Goal: Task Accomplishment & Management: Complete application form

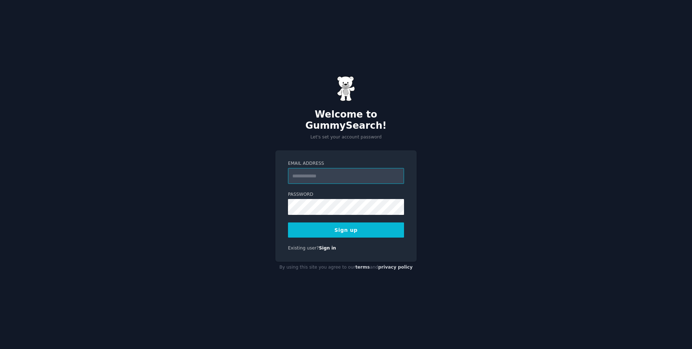
click at [335, 173] on input "Email Address" at bounding box center [346, 176] width 116 height 16
type input "**********"
click at [349, 222] on button "Sign up" at bounding box center [346, 229] width 116 height 15
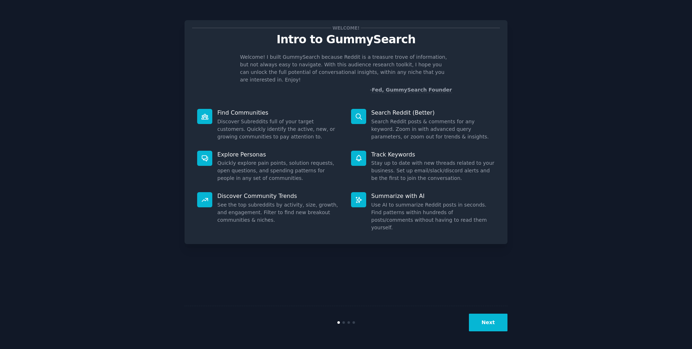
click at [488, 314] on button "Next" at bounding box center [488, 323] width 39 height 18
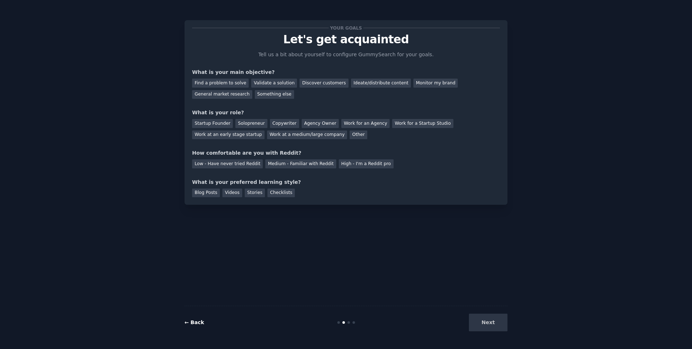
click at [195, 322] on link "← Back" at bounding box center [194, 322] width 19 height 6
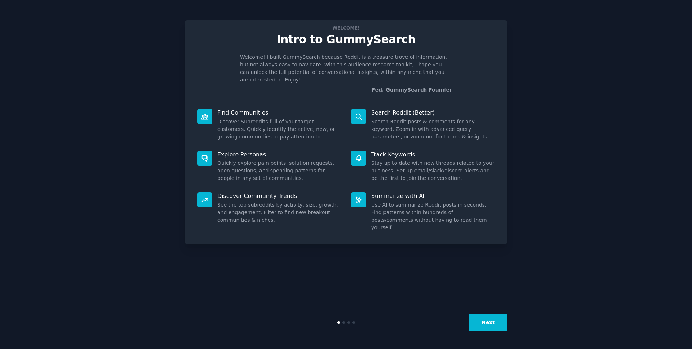
click at [474, 324] on button "Next" at bounding box center [488, 323] width 39 height 18
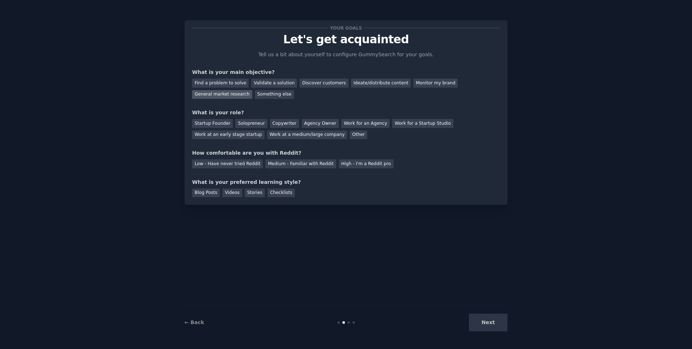
click at [232, 97] on div "General market research" at bounding box center [222, 94] width 60 height 9
click at [350, 138] on div "Other" at bounding box center [359, 135] width 18 height 9
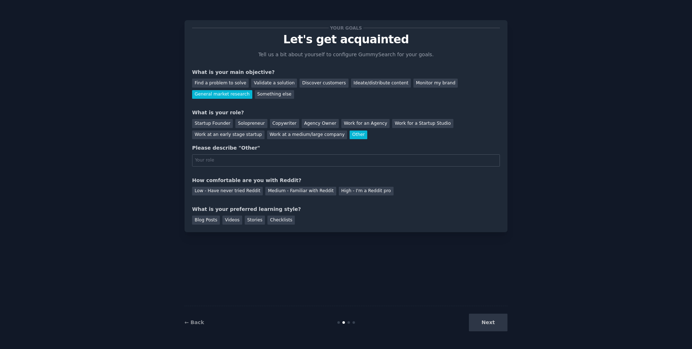
click at [350, 138] on div "Other" at bounding box center [359, 135] width 18 height 9
click at [350, 134] on div "Other" at bounding box center [359, 135] width 18 height 9
click at [482, 327] on div "Next" at bounding box center [454, 323] width 108 height 18
click at [489, 323] on div "Next" at bounding box center [454, 323] width 108 height 18
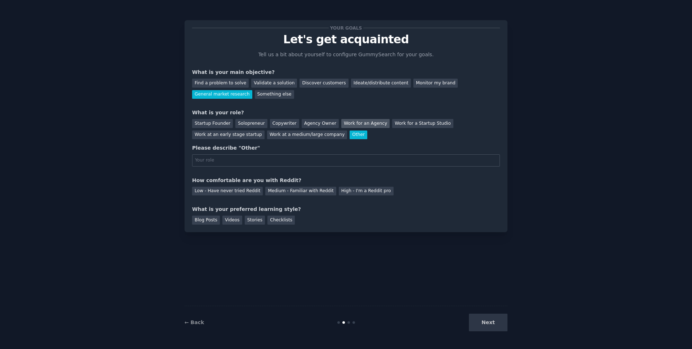
click at [356, 123] on div "Work for an Agency" at bounding box center [365, 123] width 48 height 9
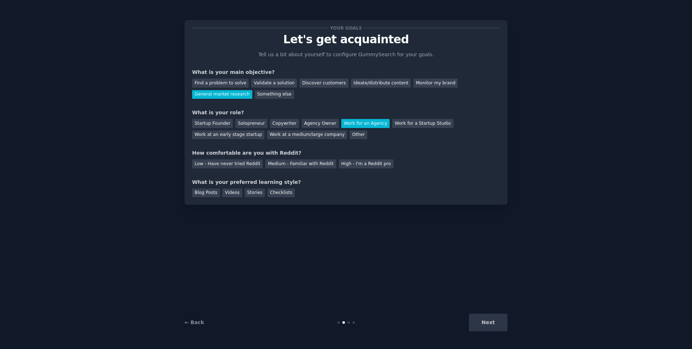
click at [491, 323] on div "Next" at bounding box center [454, 323] width 108 height 18
click at [489, 324] on div "Next" at bounding box center [454, 323] width 108 height 18
click at [361, 166] on div "High - I'm a Reddit pro" at bounding box center [366, 163] width 55 height 9
click at [212, 191] on div "Blog Posts" at bounding box center [206, 193] width 28 height 9
click at [496, 323] on button "Next" at bounding box center [488, 323] width 39 height 18
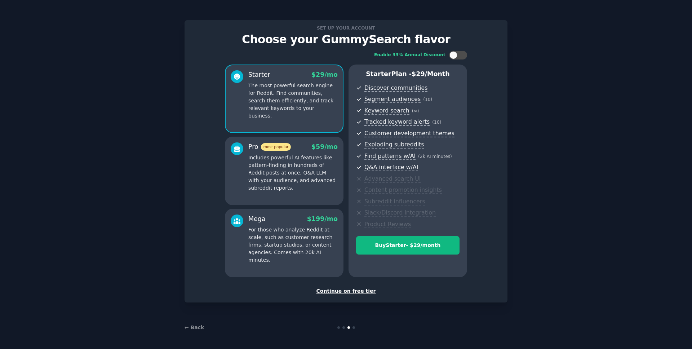
click at [358, 292] on div "Continue on free tier" at bounding box center [346, 291] width 308 height 8
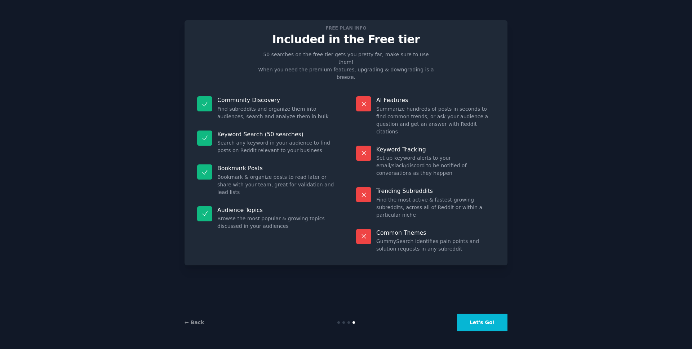
click at [487, 322] on button "Let's Go!" at bounding box center [482, 323] width 50 height 18
